Goal: Task Accomplishment & Management: Complete application form

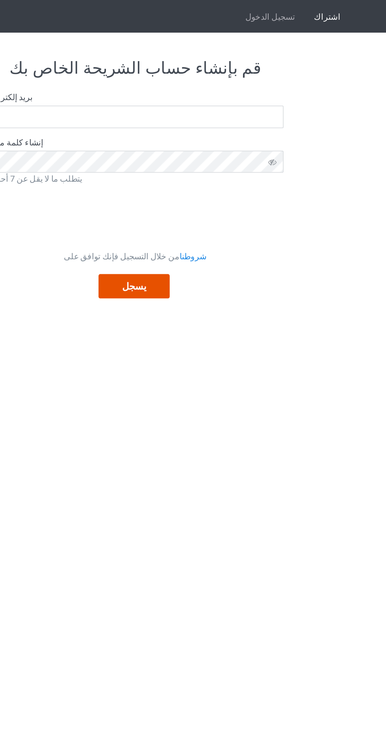
click at [199, 190] on font "يسجل" at bounding box center [192, 189] width 16 height 7
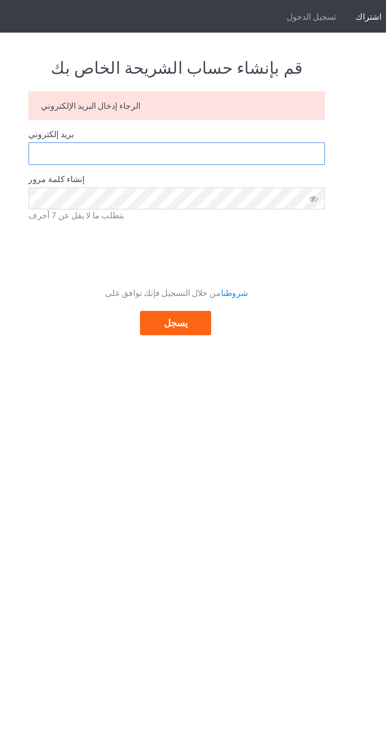
click at [233, 104] on input "text" at bounding box center [193, 102] width 197 height 15
type input "[EMAIL_ADDRESS][DOMAIN_NAME]"
click at [200, 218] on button "يسجل" at bounding box center [192, 214] width 47 height 16
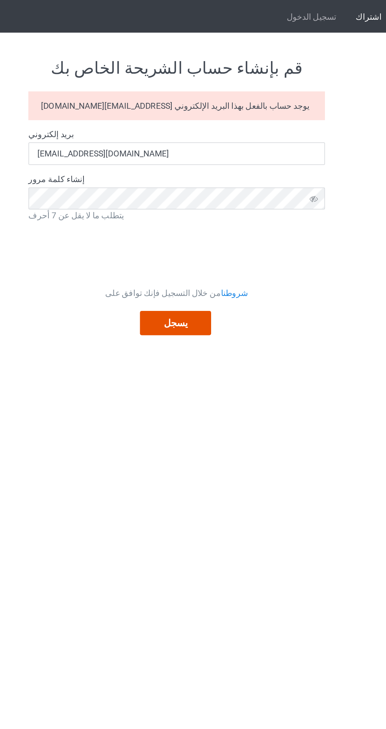
click at [208, 212] on button "يسجل" at bounding box center [192, 214] width 47 height 16
click at [326, 16] on span "اشتراك" at bounding box center [321, 11] width 30 height 22
click at [318, 15] on span "اشتراك" at bounding box center [321, 11] width 30 height 22
click at [317, 14] on font "اشتراك" at bounding box center [320, 11] width 17 height 6
click at [316, 12] on font "اشتراك" at bounding box center [320, 11] width 17 height 6
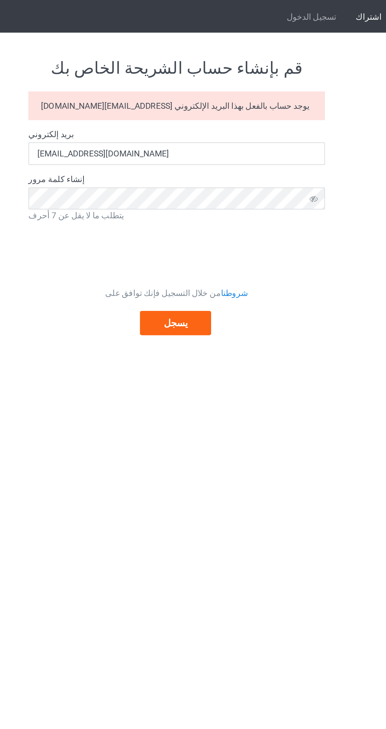
click at [320, 8] on font "اشتراك" at bounding box center [320, 11] width 17 height 6
click at [325, 12] on font "اشتراك" at bounding box center [320, 11] width 17 height 6
click at [206, 216] on button "يسجل" at bounding box center [192, 214] width 47 height 16
click at [321, 12] on font "اشتراك" at bounding box center [320, 11] width 17 height 6
click at [326, 15] on span "اشتراك" at bounding box center [321, 11] width 30 height 22
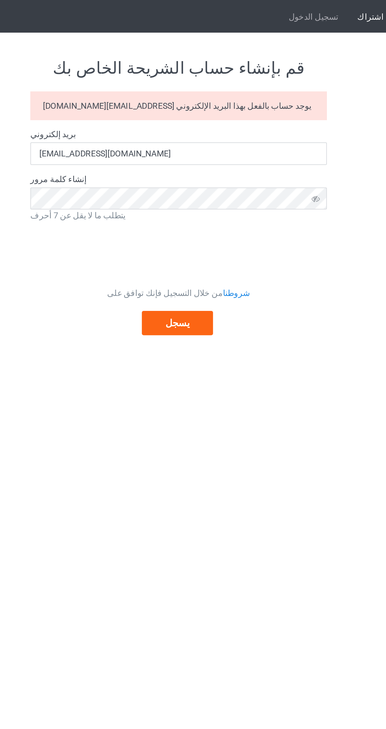
click at [319, 18] on span "اشتراك" at bounding box center [321, 11] width 30 height 22
click at [322, 18] on span "اشتراك" at bounding box center [321, 11] width 30 height 22
click at [292, 11] on font "تسجيل الدخول" at bounding box center [282, 11] width 33 height 6
